Goal: Information Seeking & Learning: Find specific fact

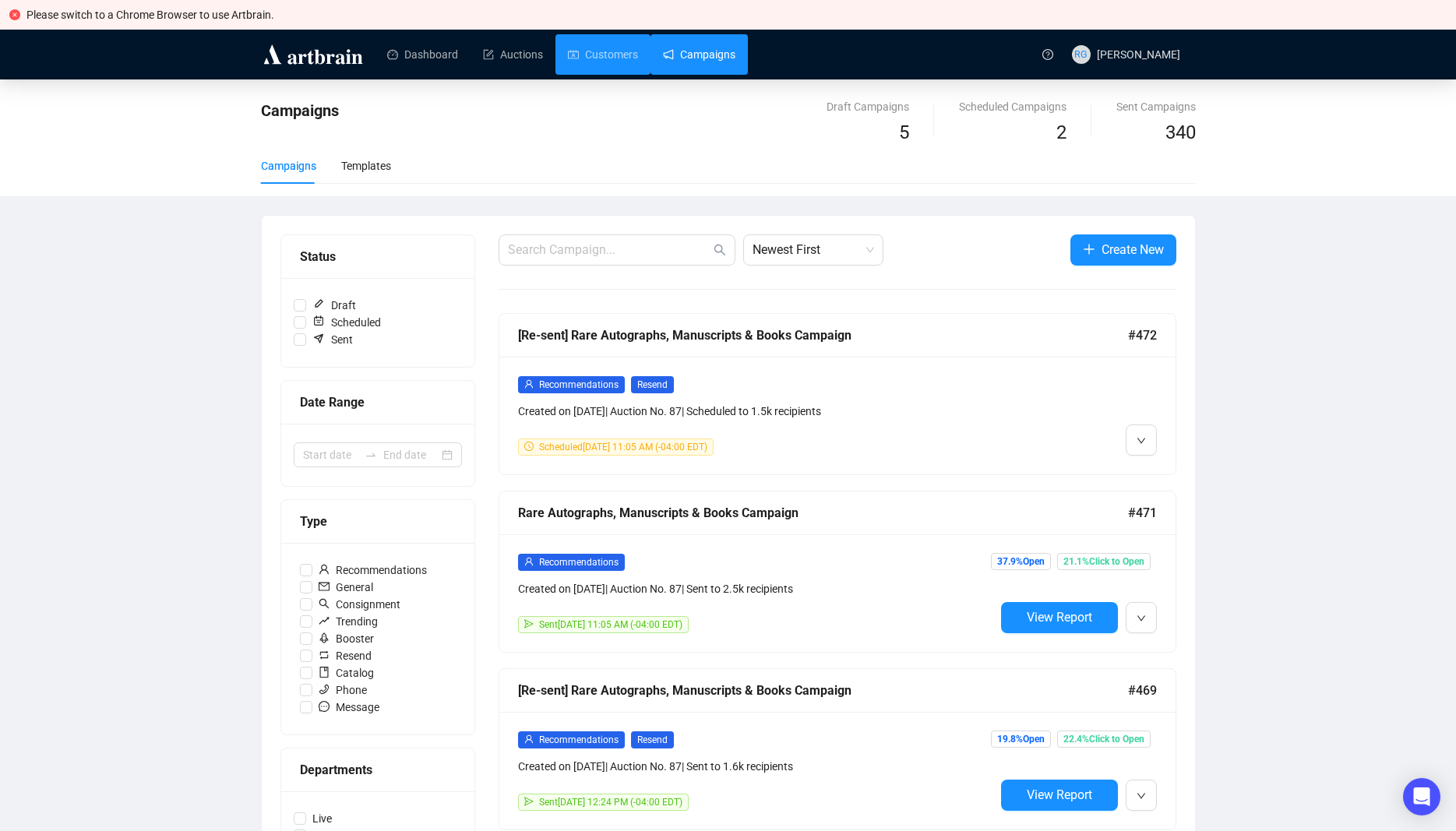
click at [611, 58] on link "Customers" at bounding box center [603, 54] width 70 height 40
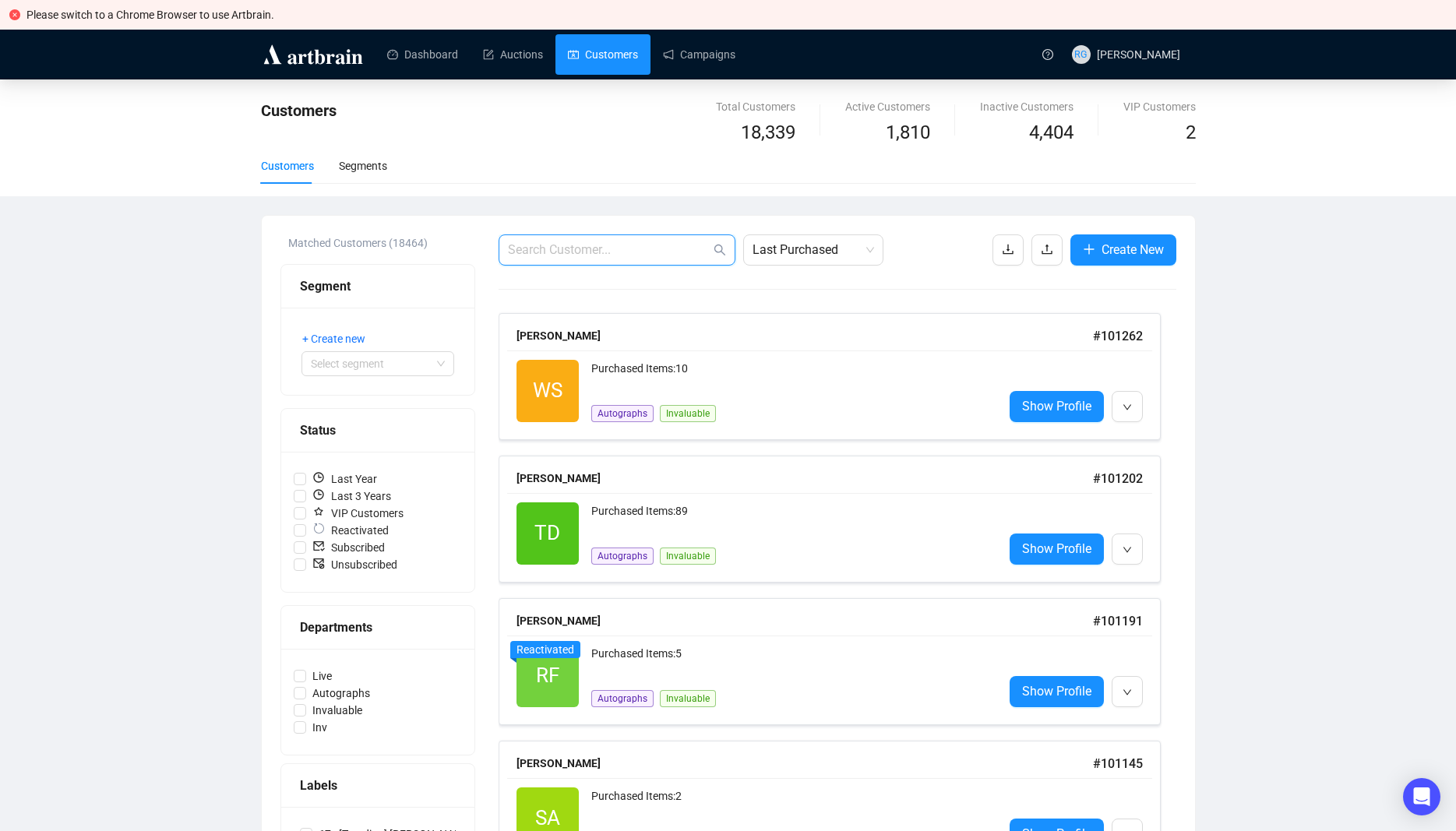
click at [527, 252] on input "text" at bounding box center [609, 249] width 203 height 19
paste input "[EMAIL_ADDRESS][DOMAIN_NAME]"
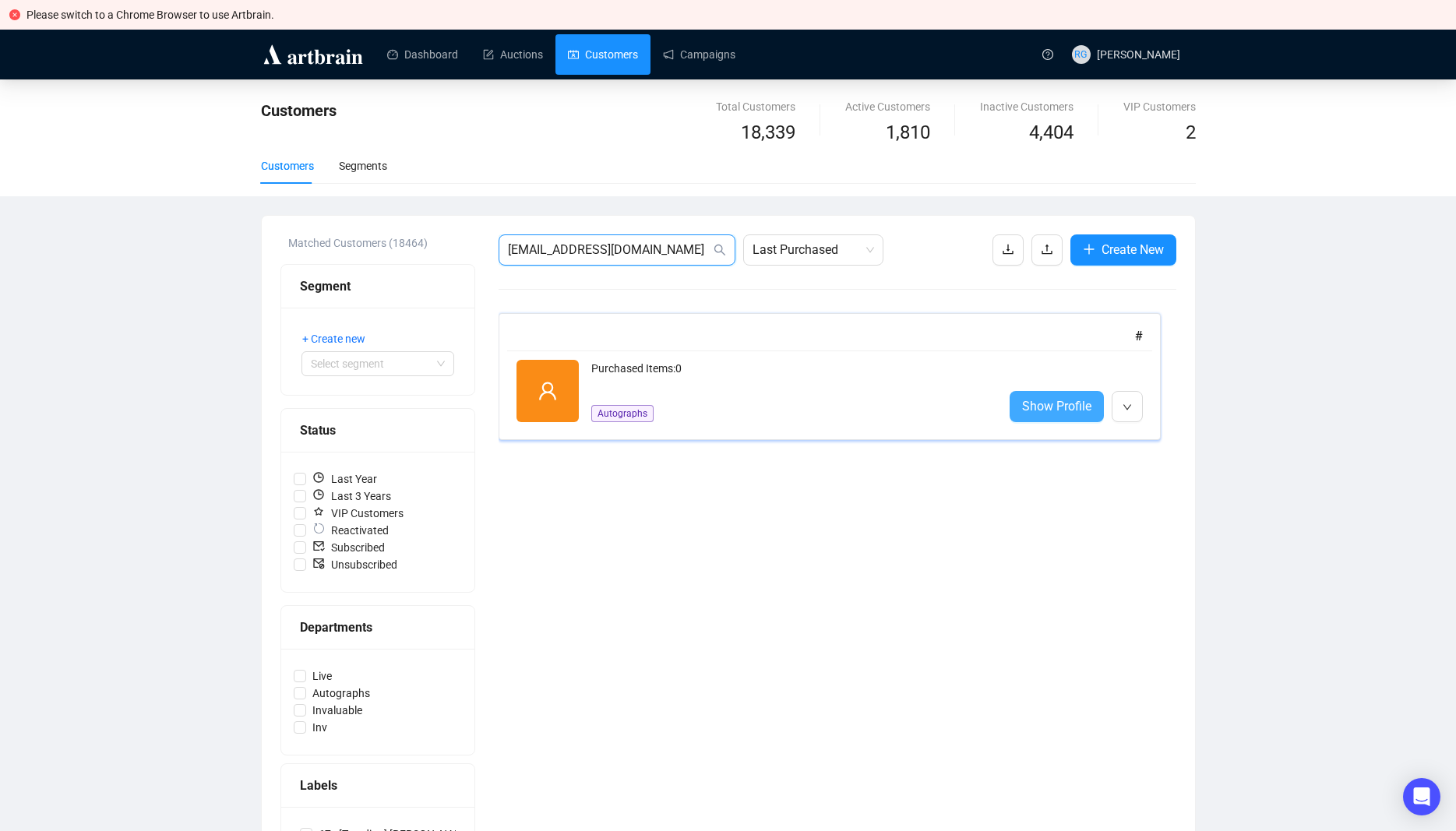
type input "[EMAIL_ADDRESS][DOMAIN_NAME]"
click at [1034, 404] on span "Show Profile" at bounding box center [1057, 407] width 70 height 19
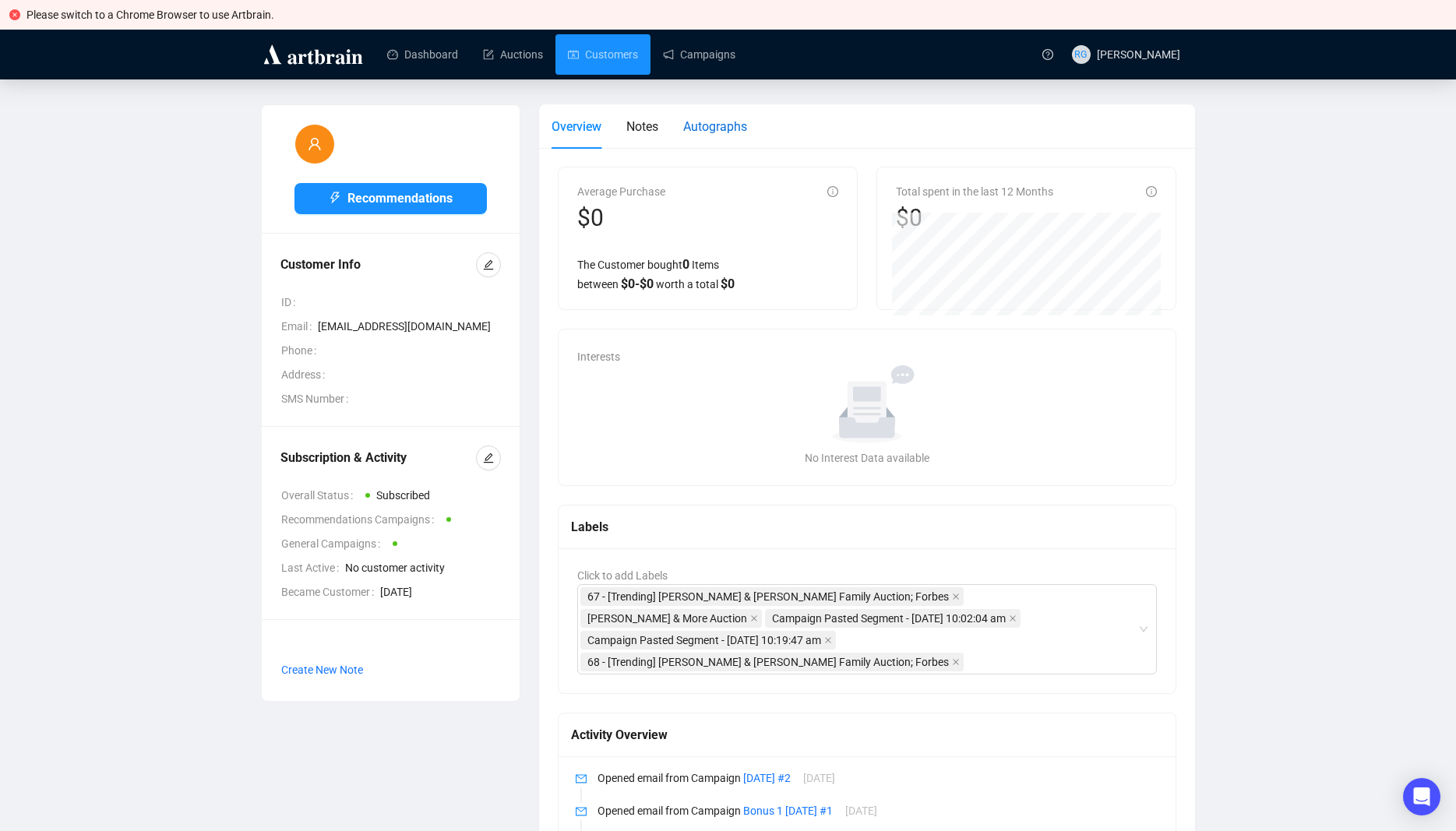
click at [708, 123] on span "Autographs" at bounding box center [715, 126] width 64 height 15
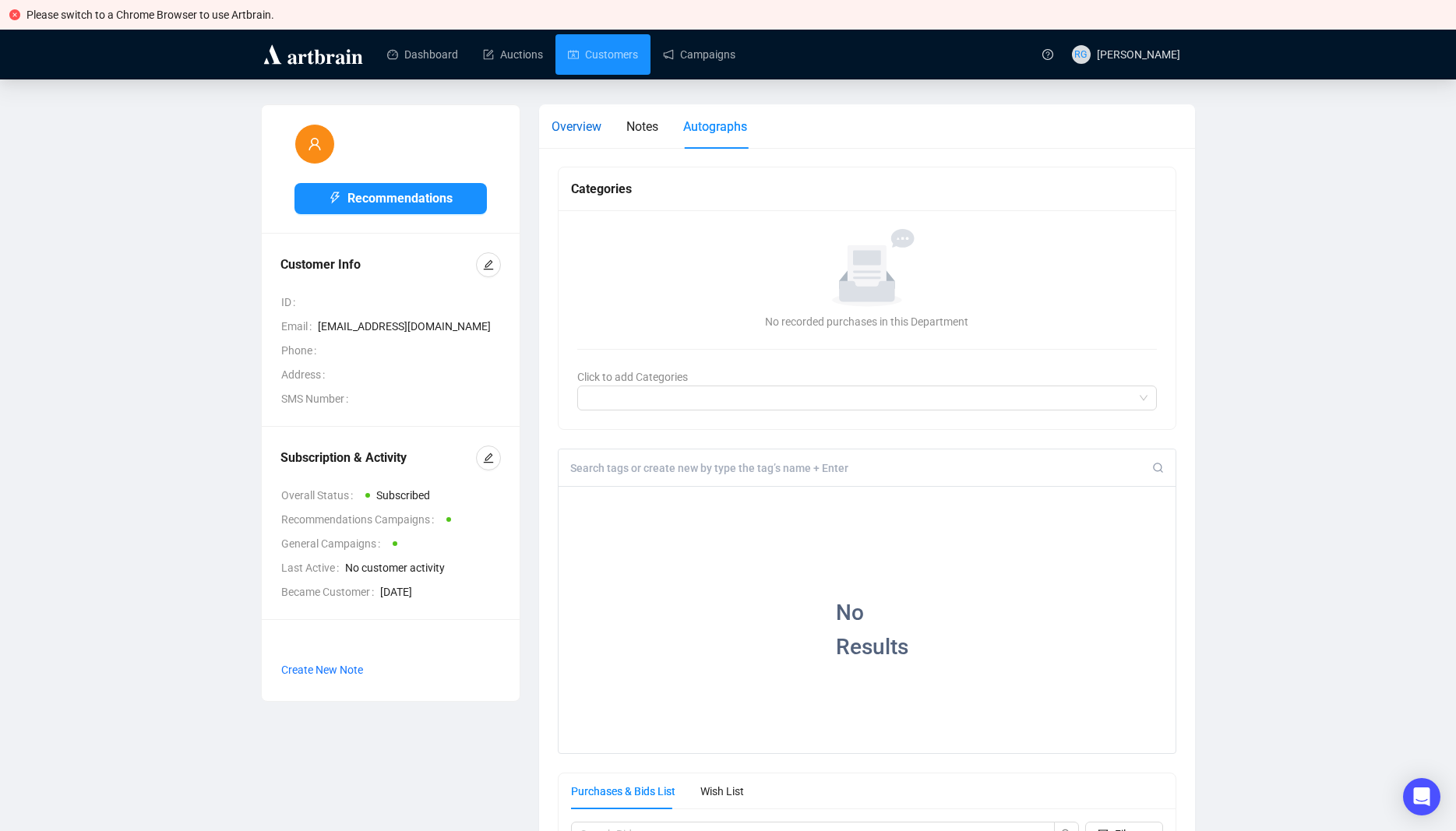
click at [598, 130] on span "Overview" at bounding box center [577, 126] width 50 height 15
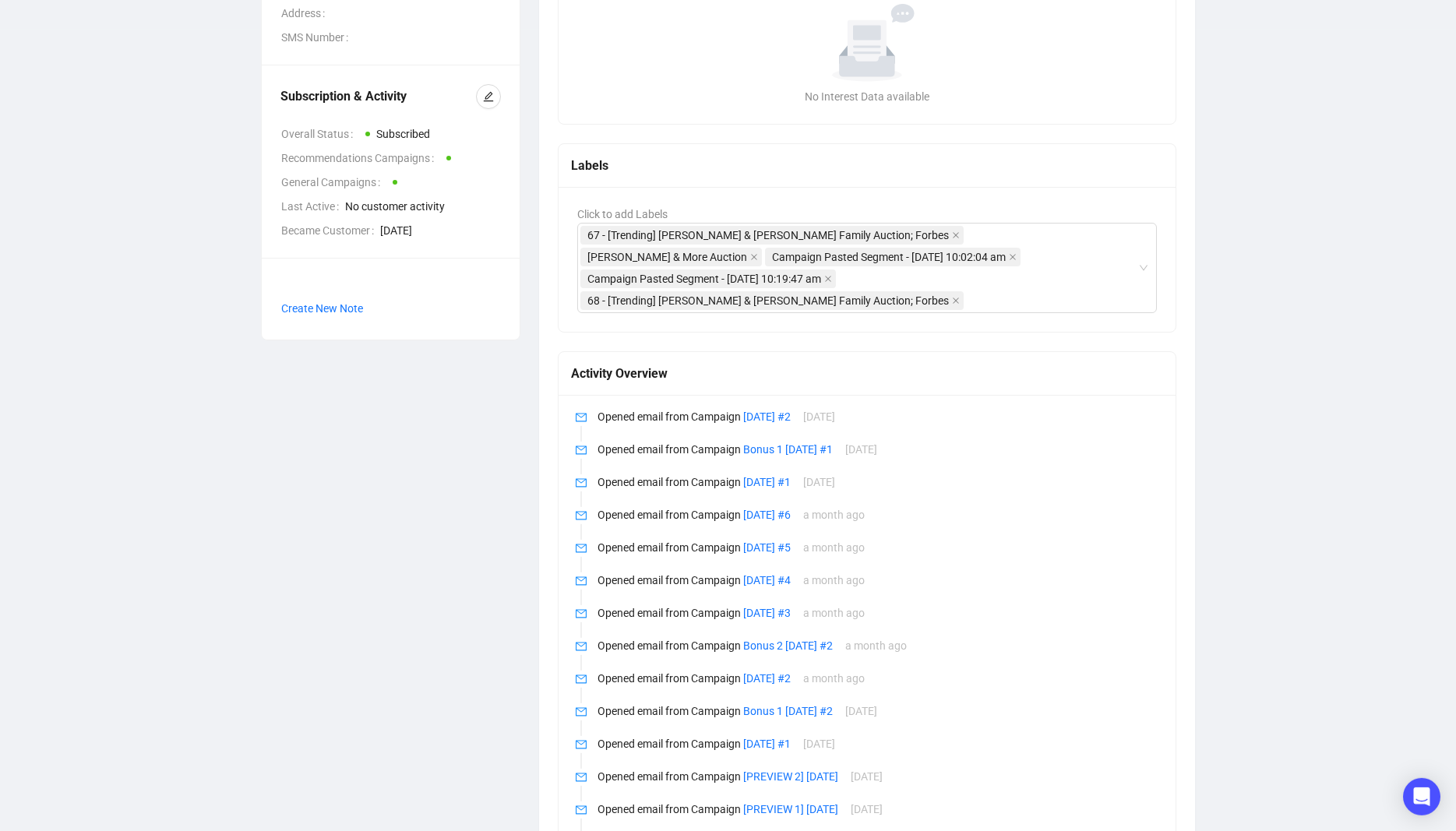
scroll to position [385, 0]
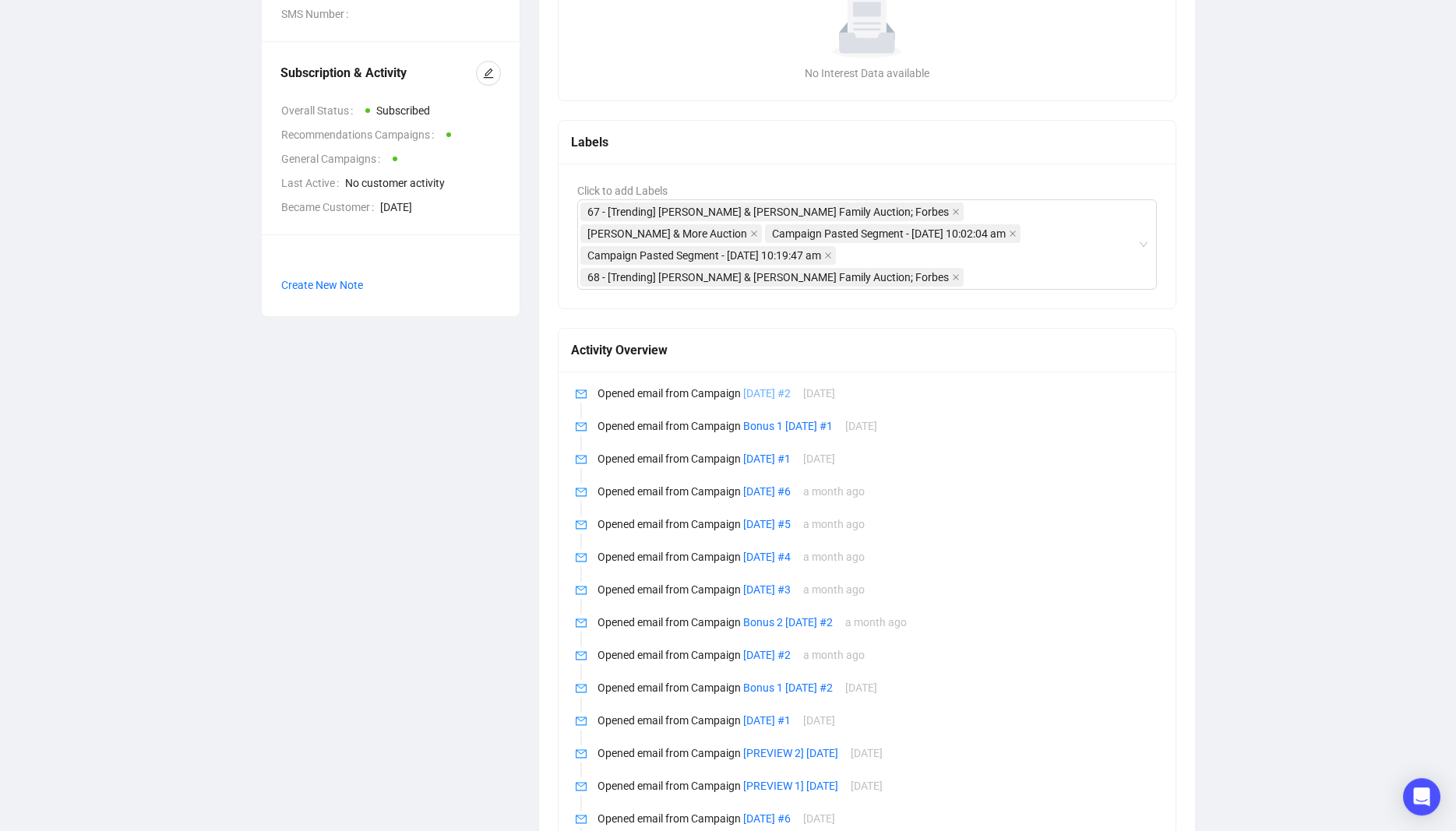
click at [791, 396] on link "[DATE] #2" at bounding box center [766, 393] width 48 height 12
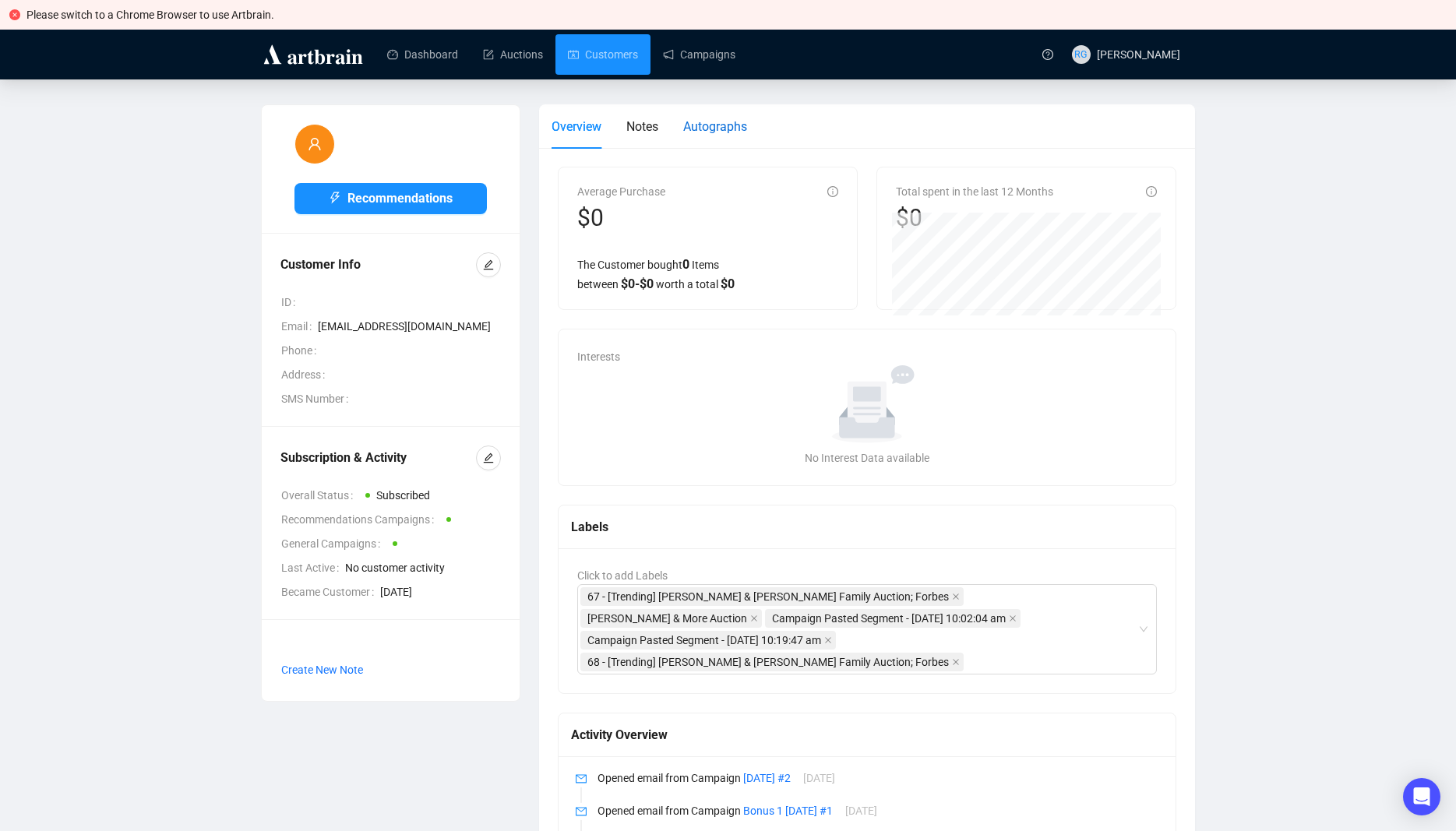
click at [715, 125] on span "Autographs" at bounding box center [715, 126] width 64 height 15
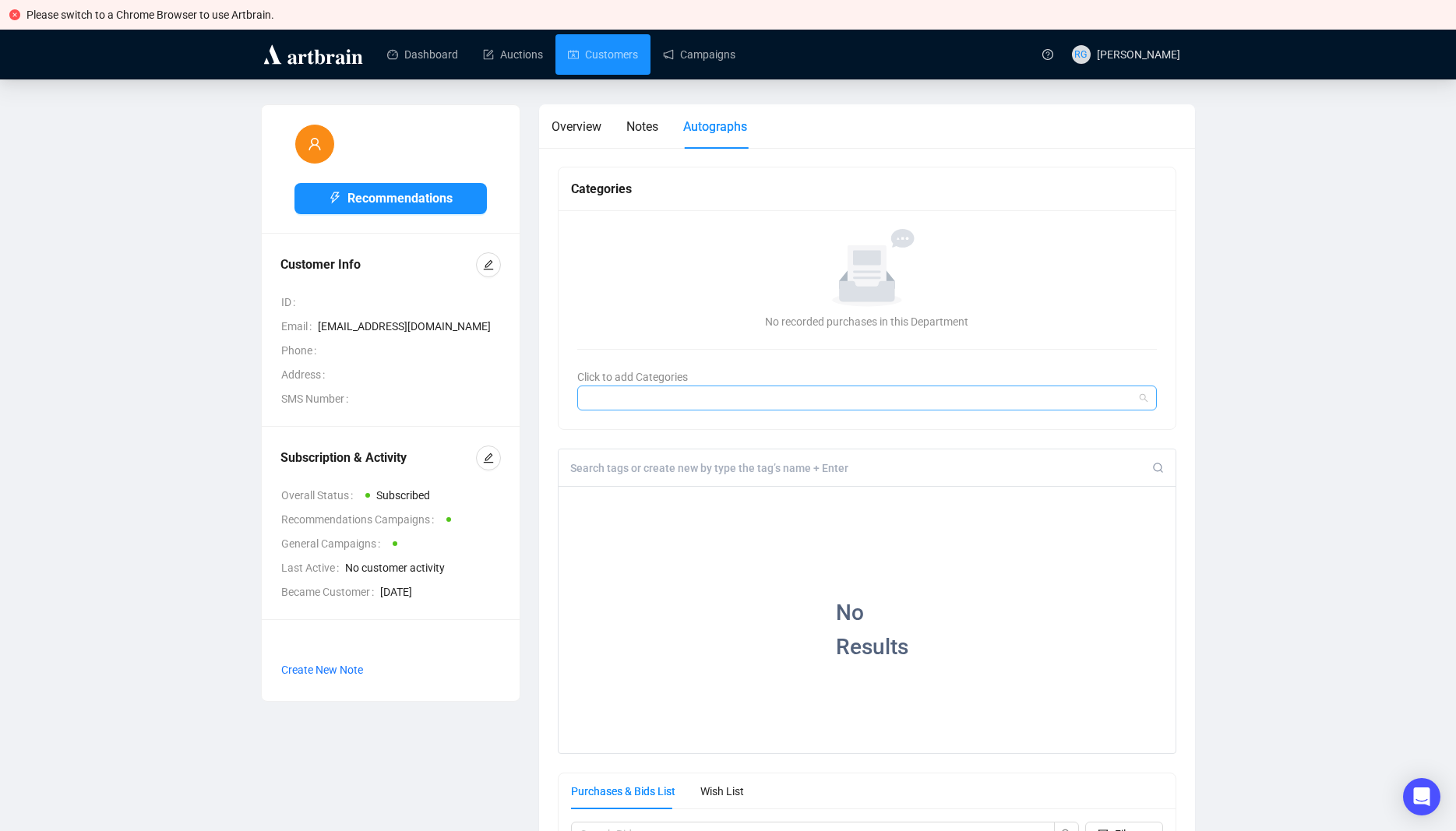
click at [608, 397] on div at bounding box center [859, 398] width 558 height 22
click at [571, 464] on input at bounding box center [861, 467] width 583 height 14
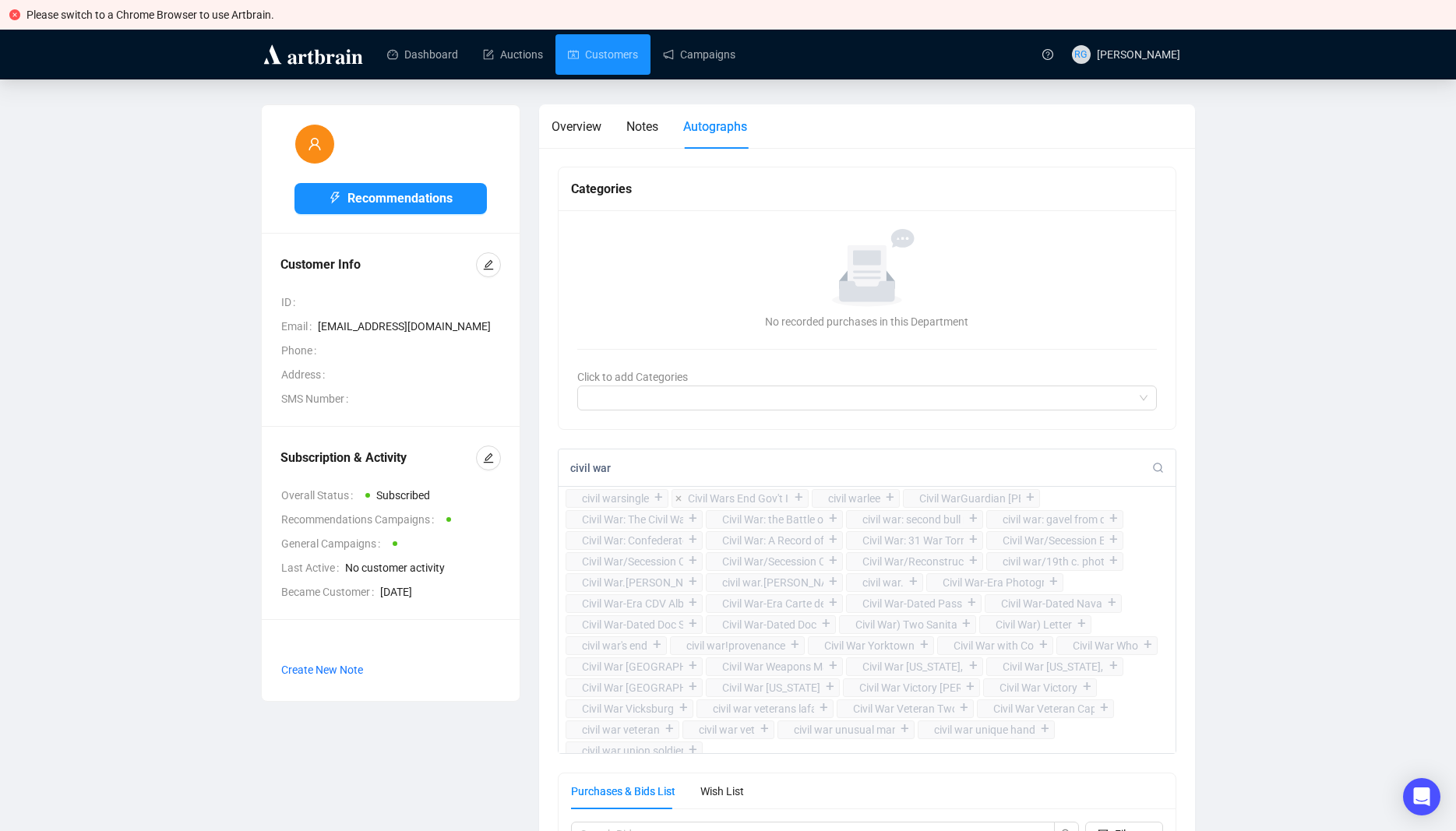
type input "civil war"
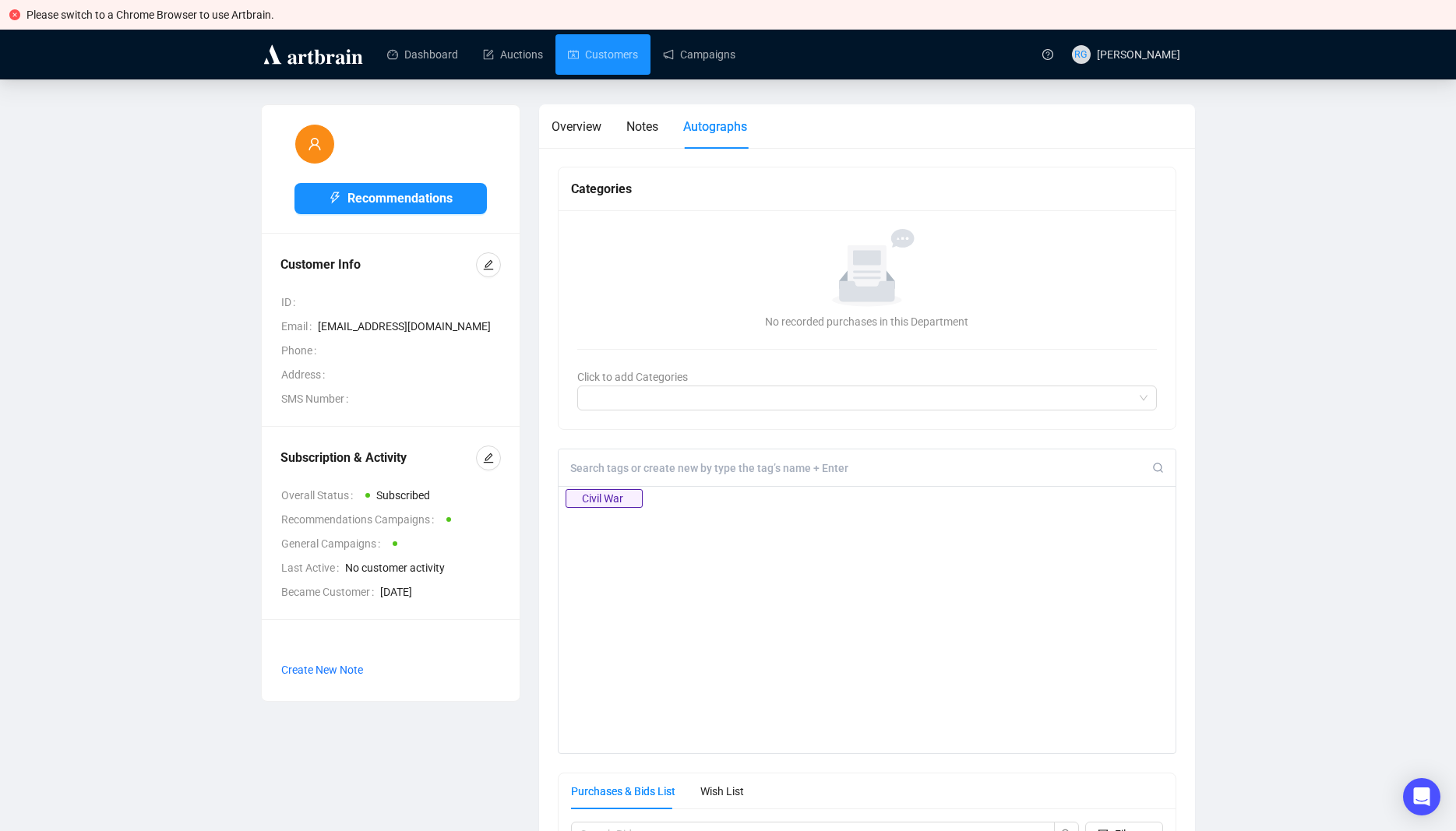
click at [781, 475] on input at bounding box center [861, 467] width 583 height 14
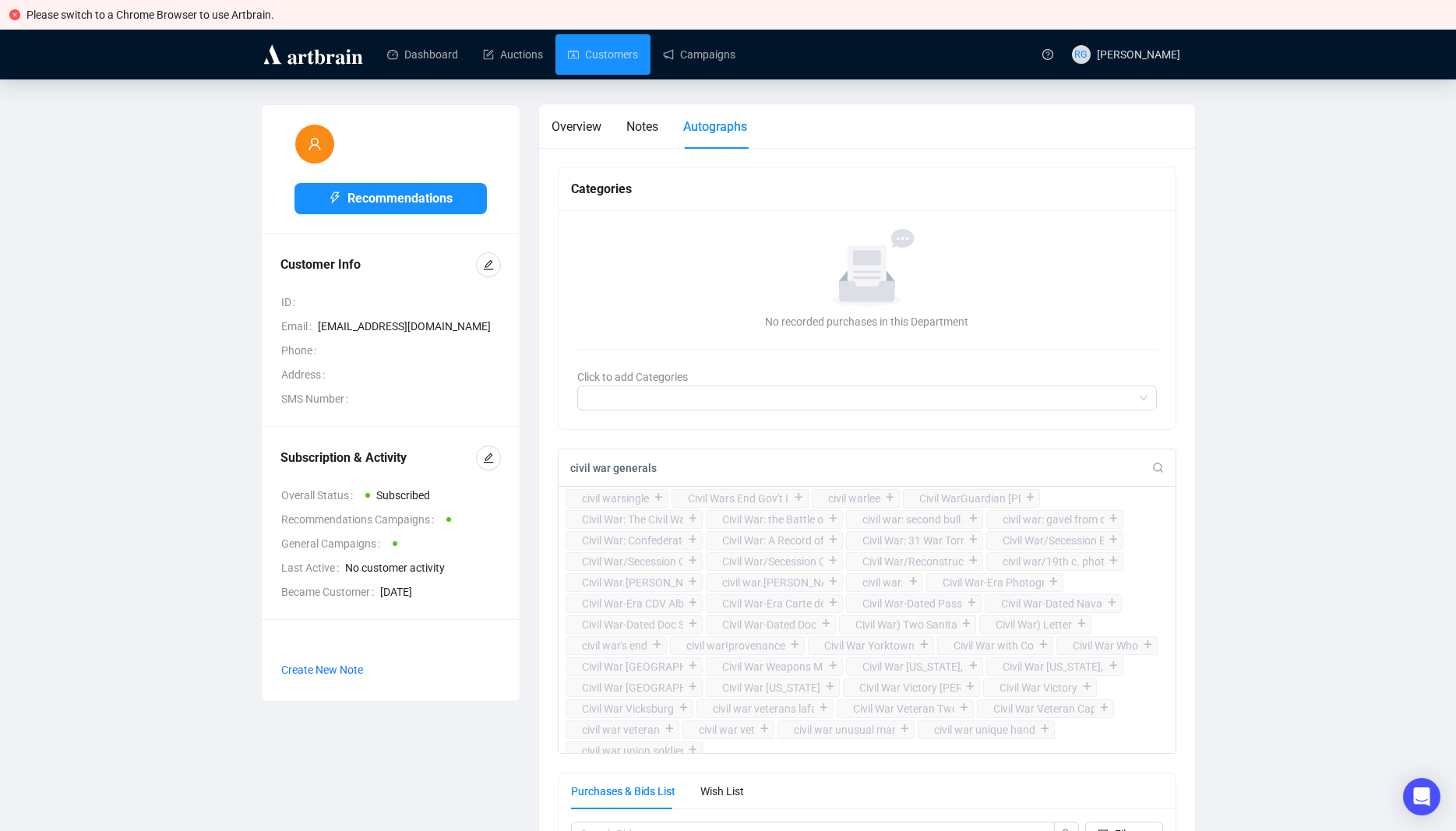
type input "civil war generals"
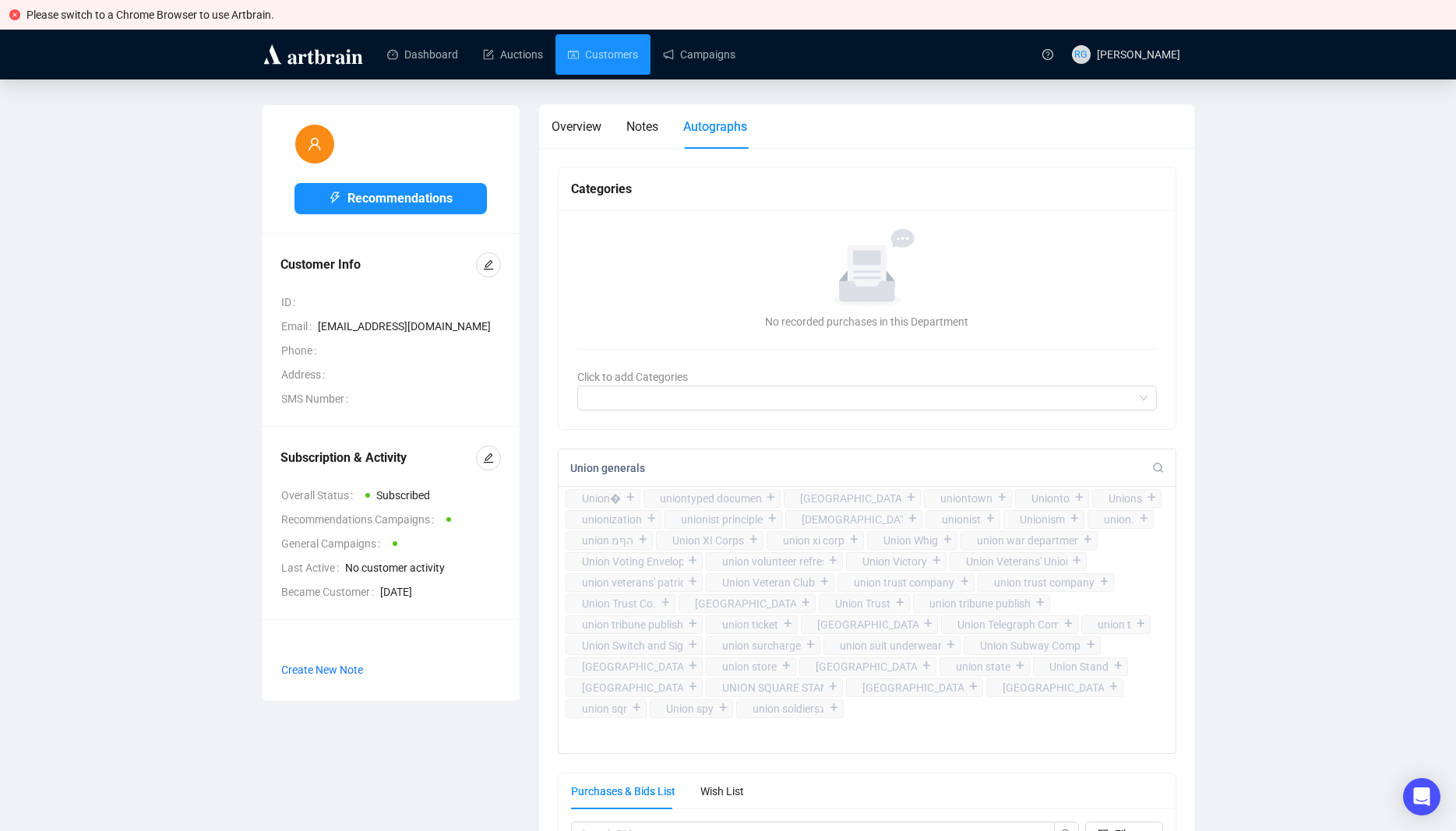
type input "Union generals"
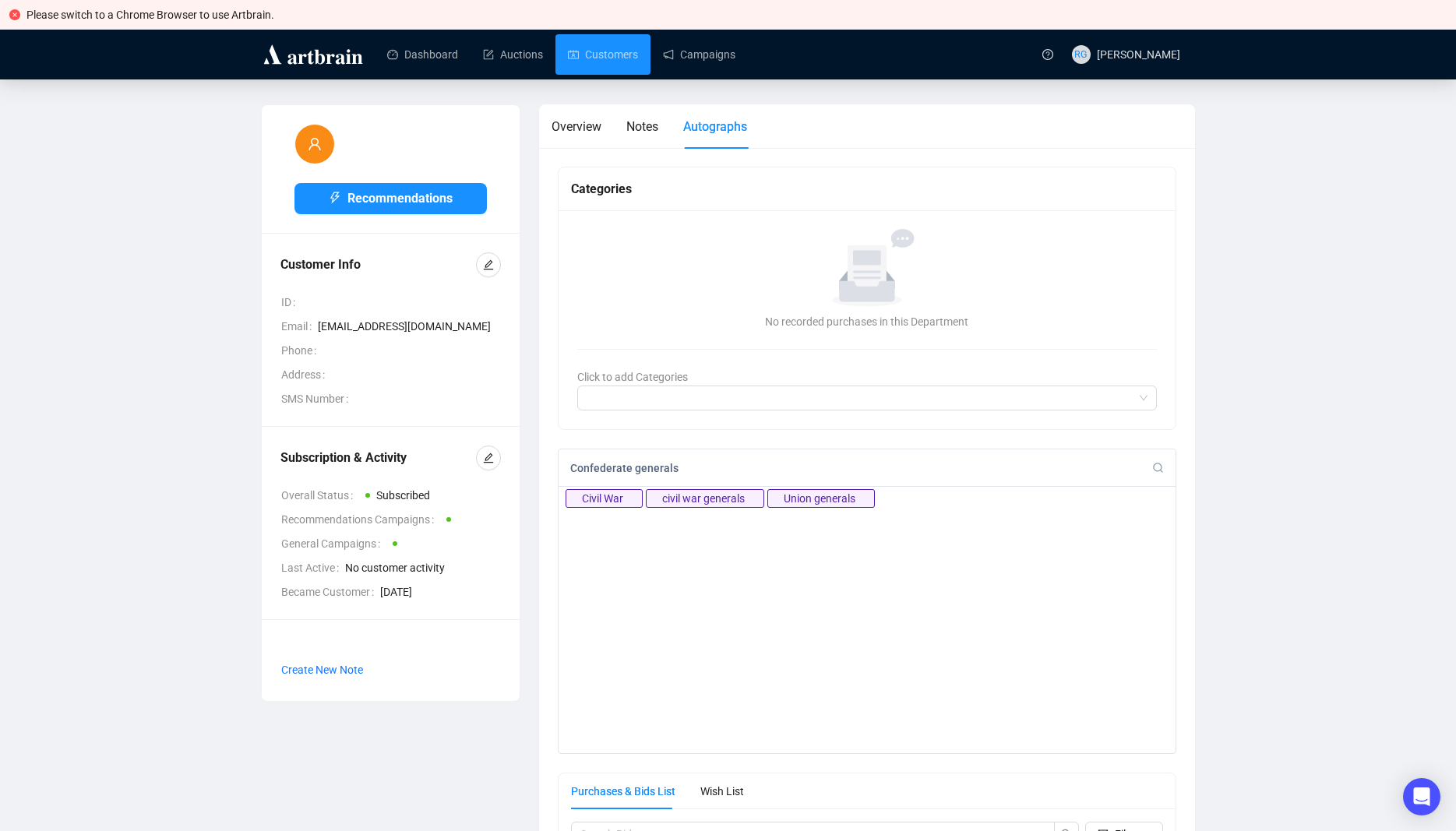
type input "Confederate generals"
click at [622, 462] on input at bounding box center [861, 467] width 583 height 14
paste input "[PERSON_NAME] [PERSON_NAME]"
type input "[PERSON_NAME] [PERSON_NAME]"
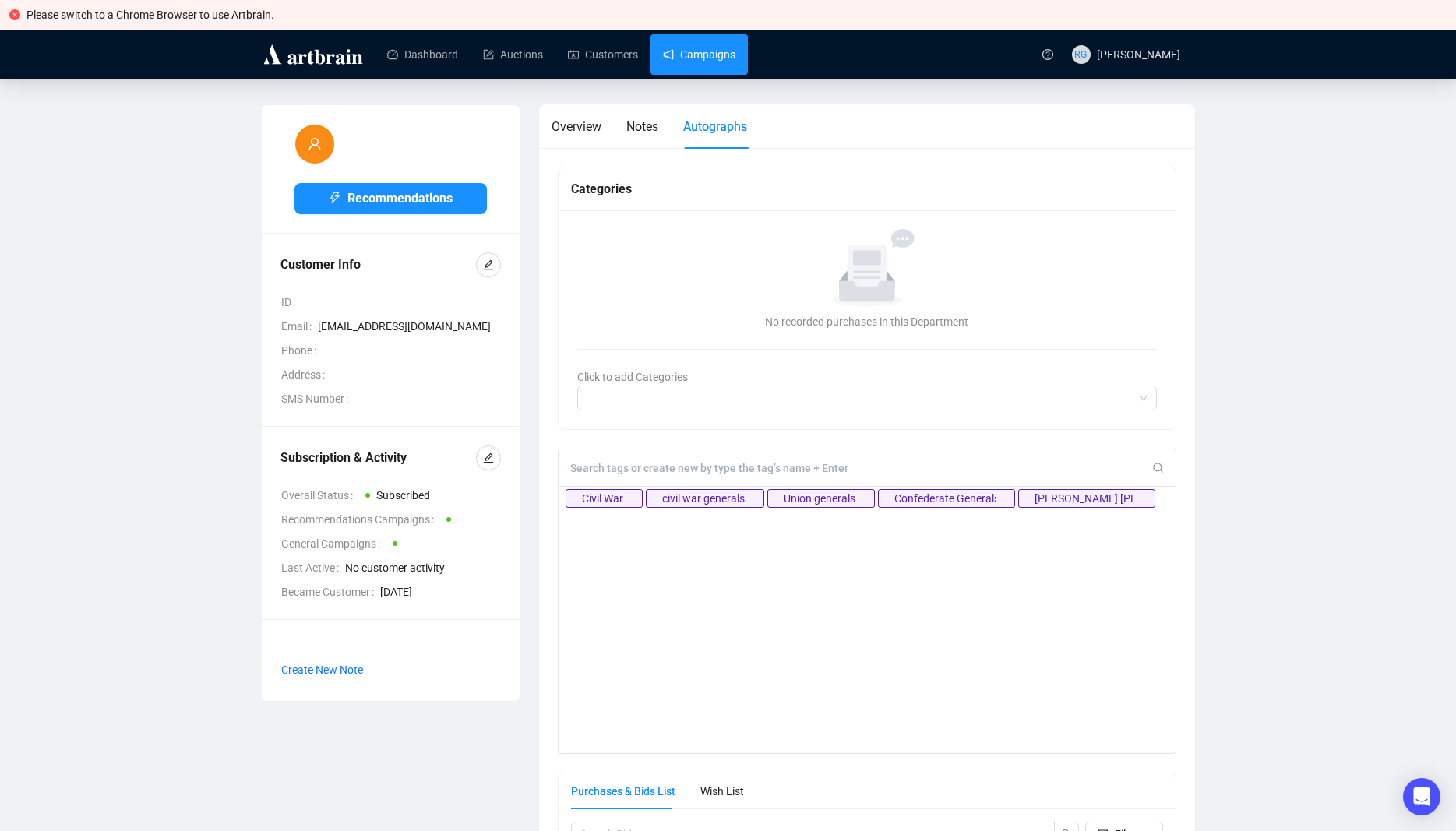
click at [663, 53] on link "Campaigns" at bounding box center [698, 54] width 72 height 40
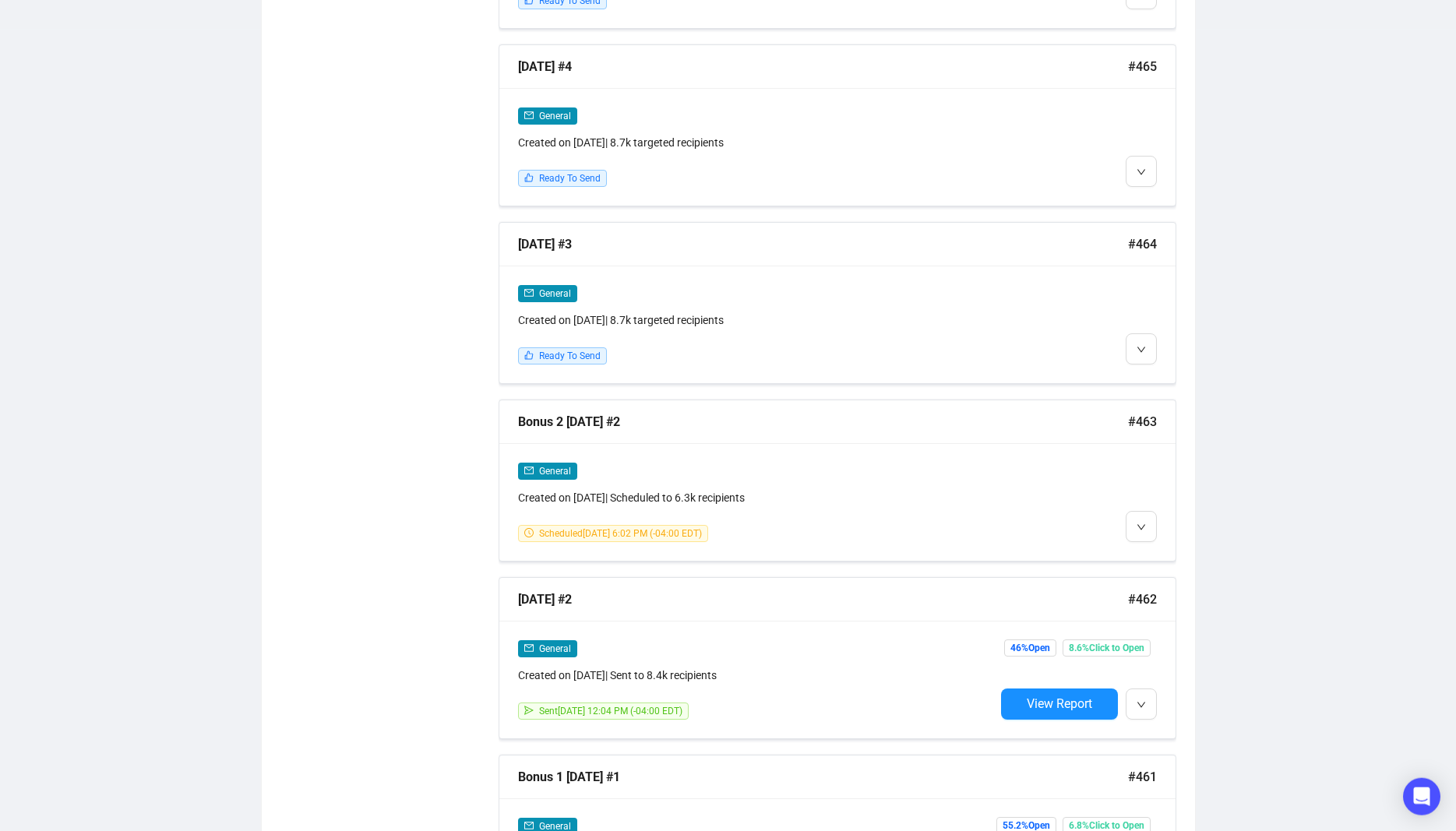
scroll to position [1435, 0]
